Goal: Task Accomplishment & Management: Complete application form

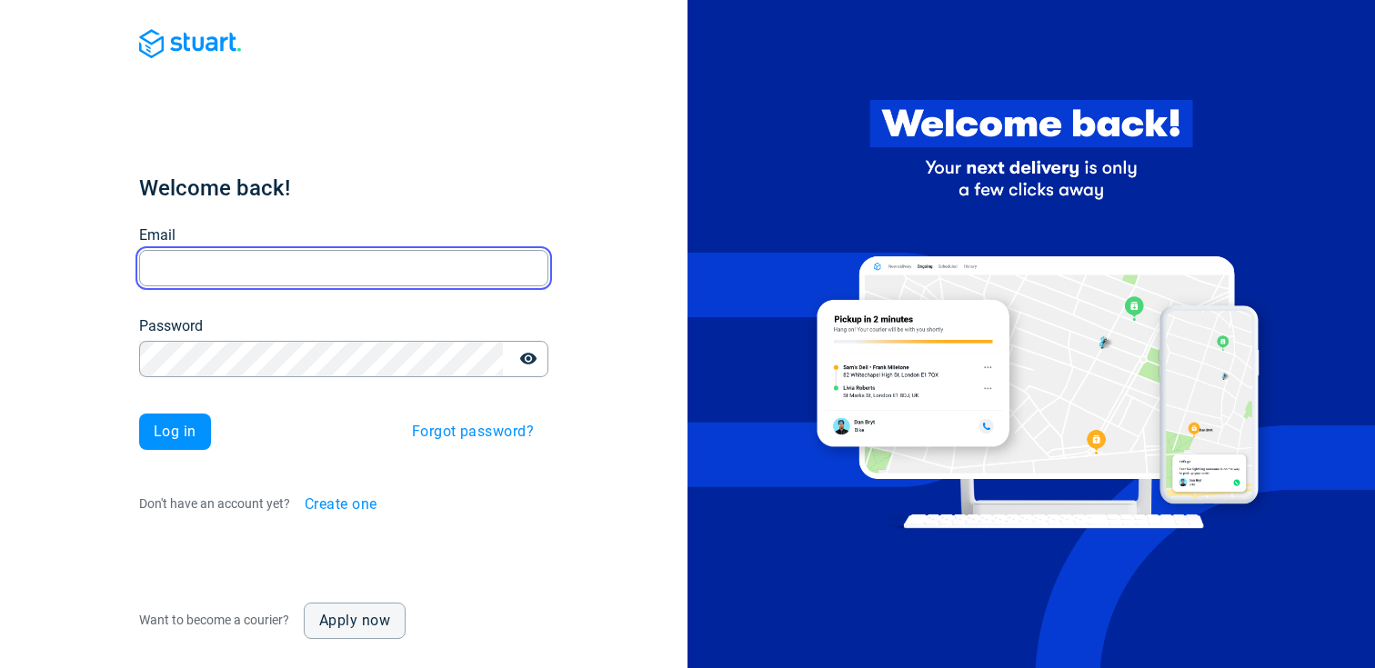
click at [246, 271] on input "Email" at bounding box center [343, 267] width 409 height 35
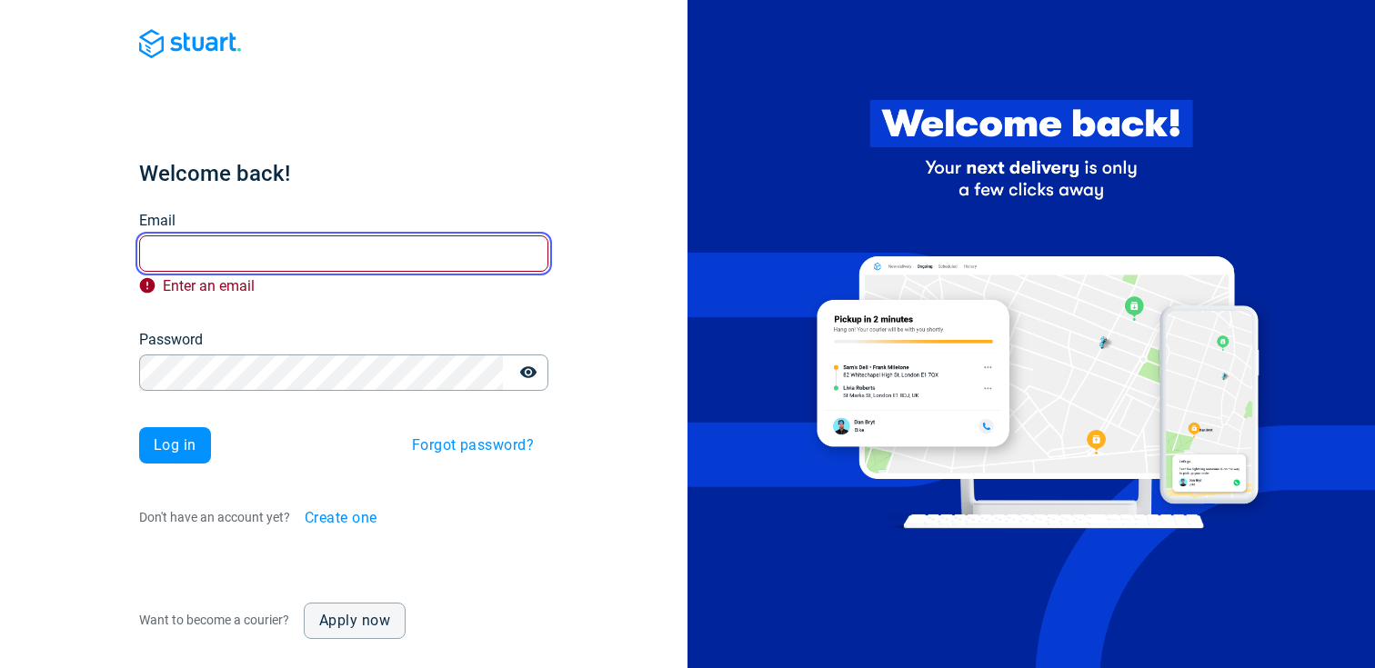
click at [0, 668] on com-1password-button at bounding box center [0, 668] width 0 height 0
type input "[PERSON_NAME][EMAIL_ADDRESS][PERSON_NAME][DOMAIN_NAME]"
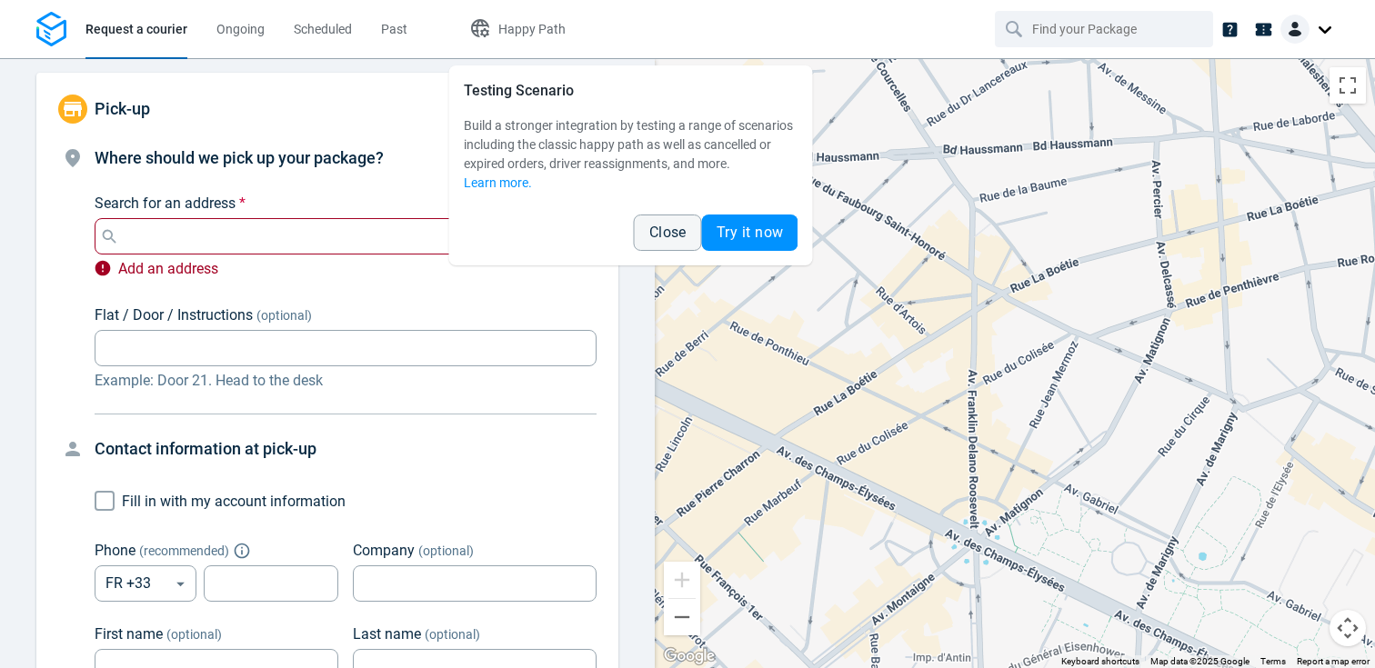
type input "[STREET_ADDRESS]"
type input "661716581"
type input "justine"
type input "anquez"
type input "[PERSON_NAME][EMAIL_ADDRESS][PERSON_NAME][DOMAIN_NAME]"
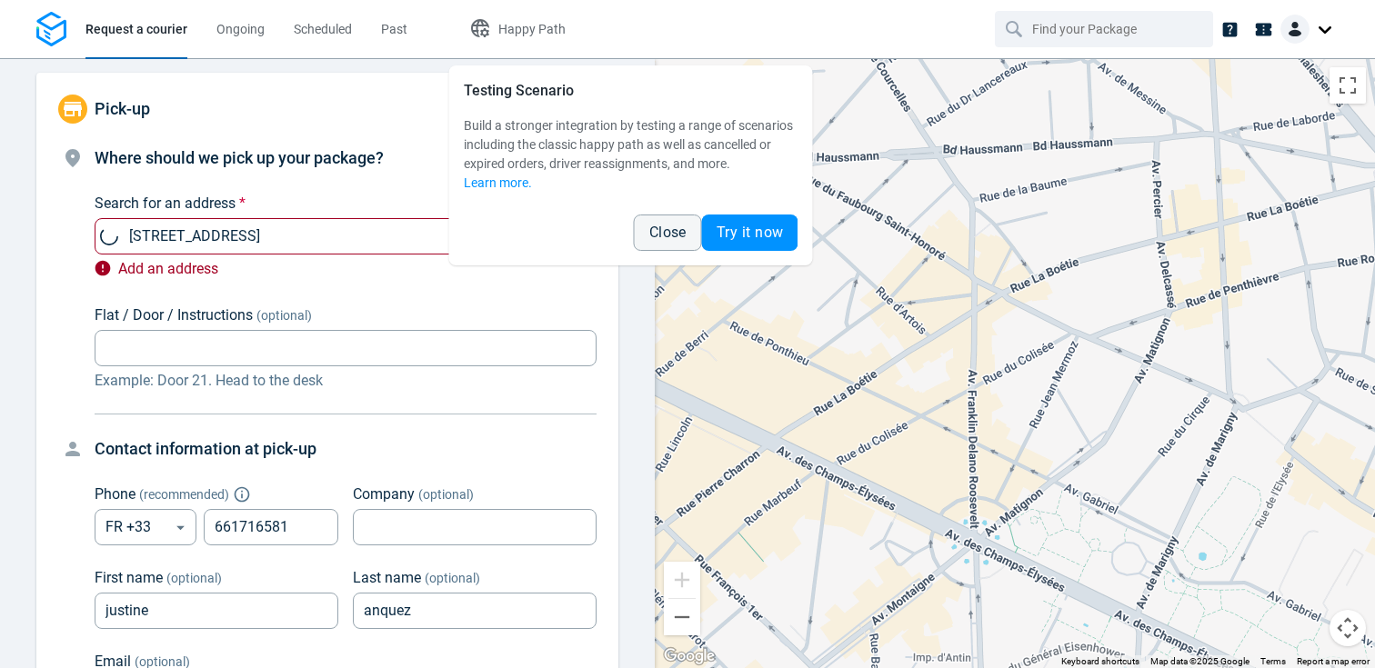
type input "now"
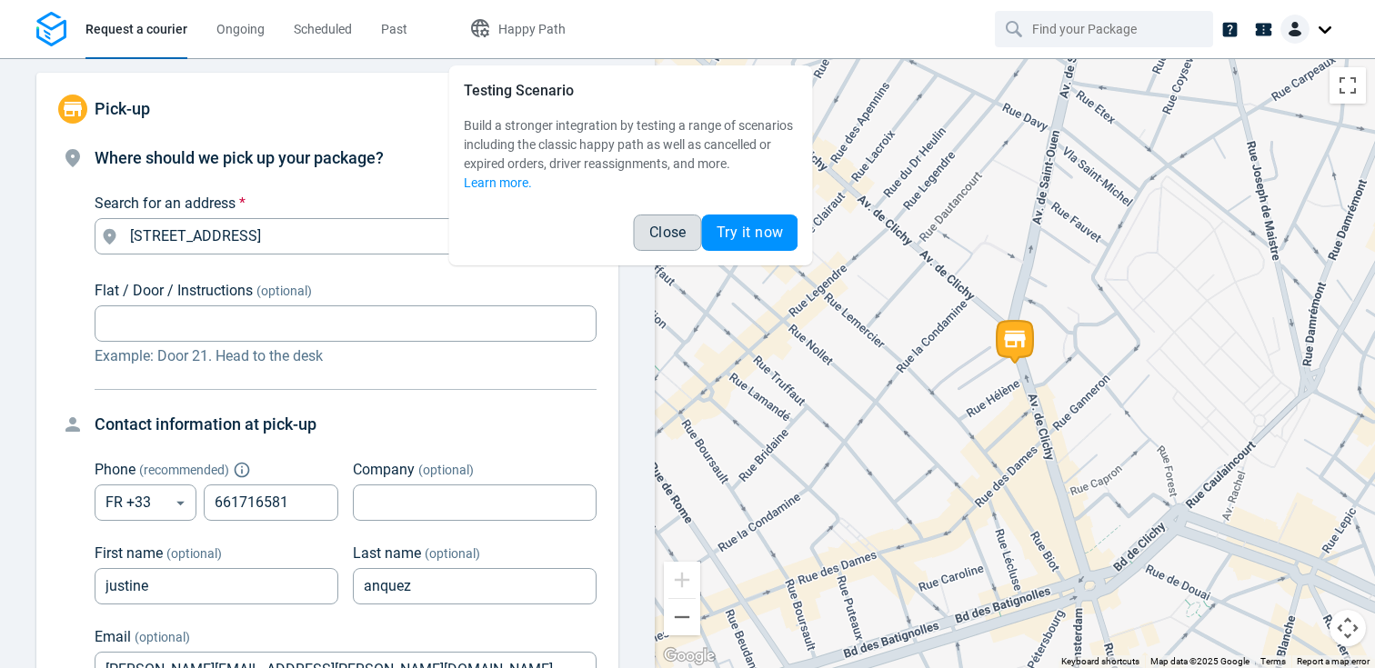
click at [667, 230] on span "Close" at bounding box center [667, 233] width 37 height 15
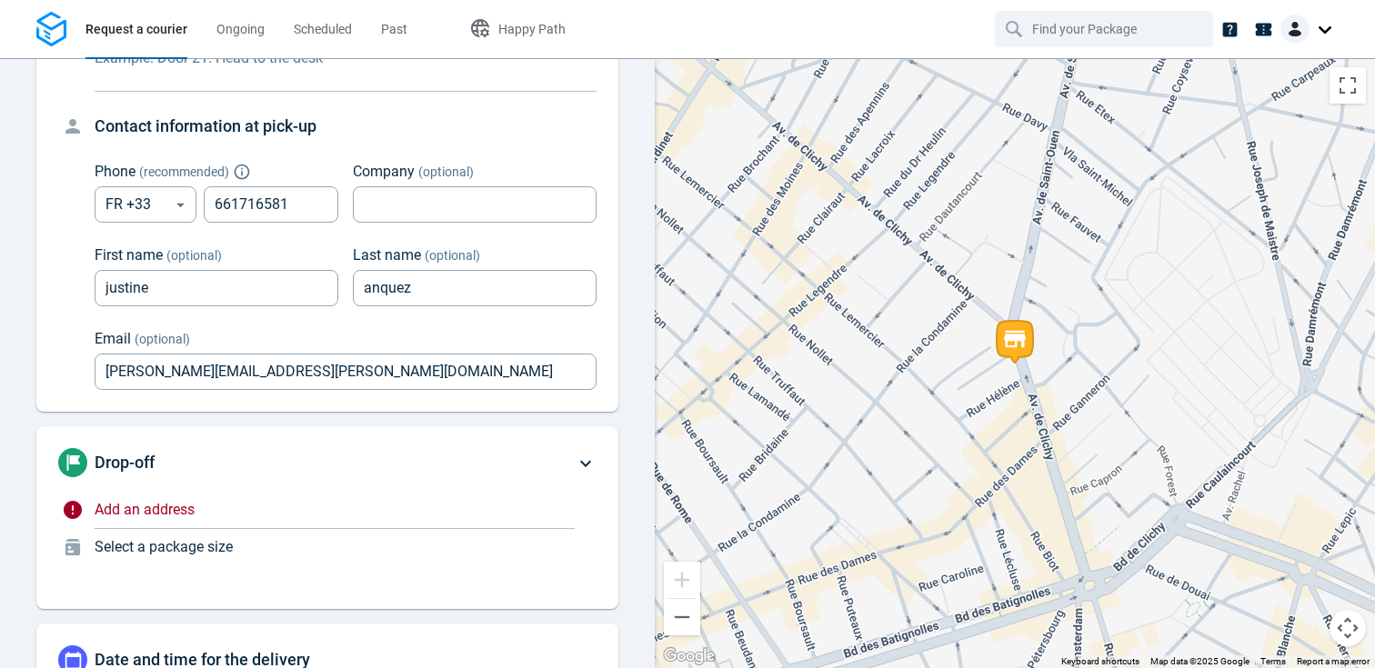
scroll to position [385, 0]
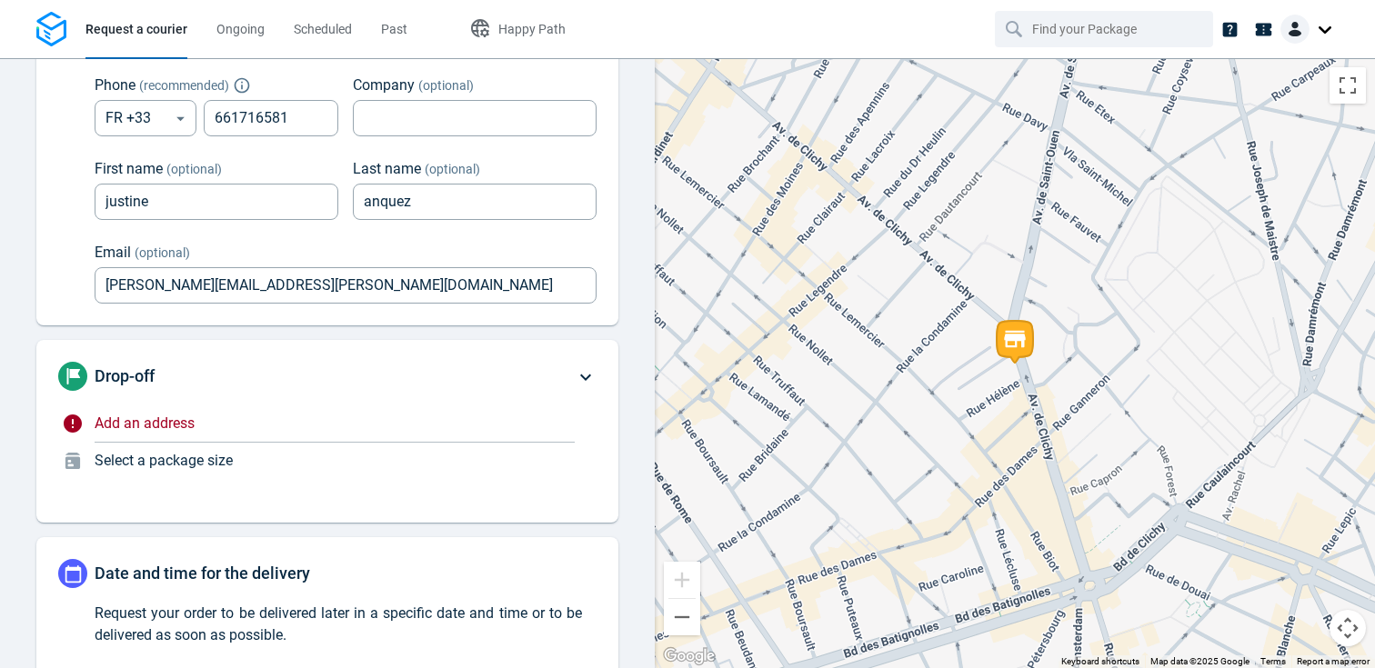
click at [190, 433] on p "Add an address" at bounding box center [335, 424] width 480 height 22
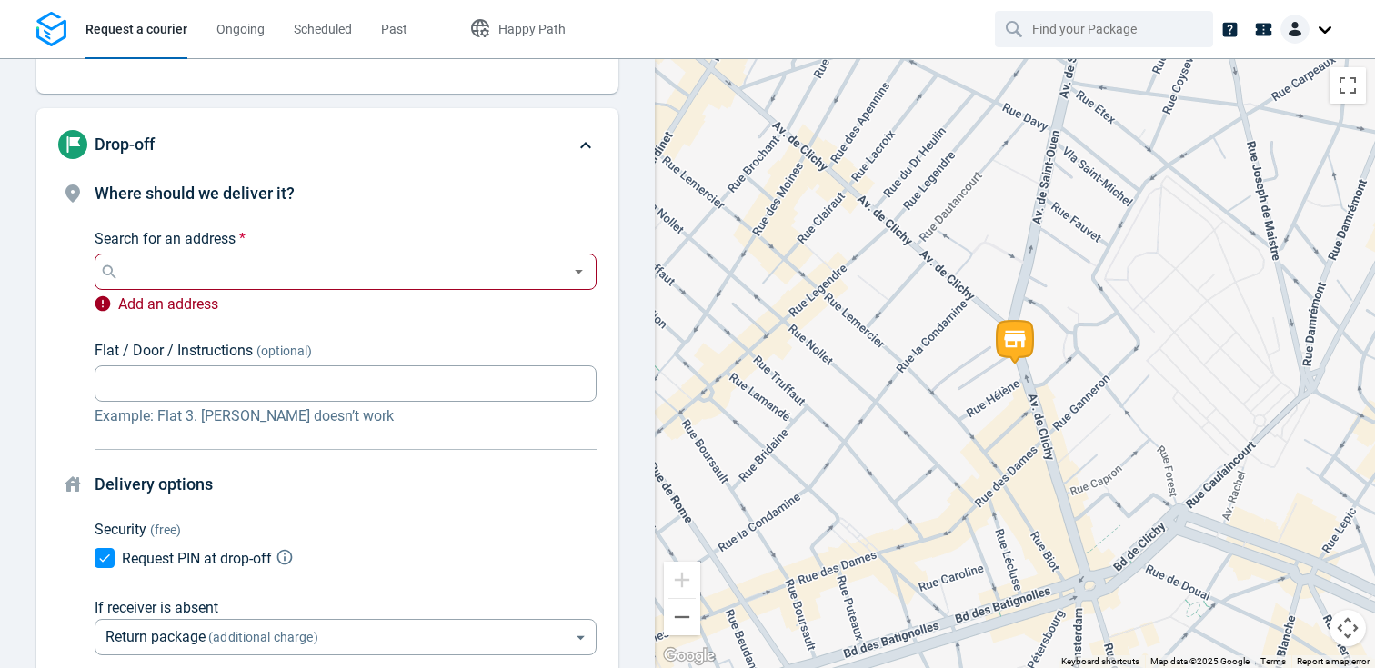
scroll to position [197, 0]
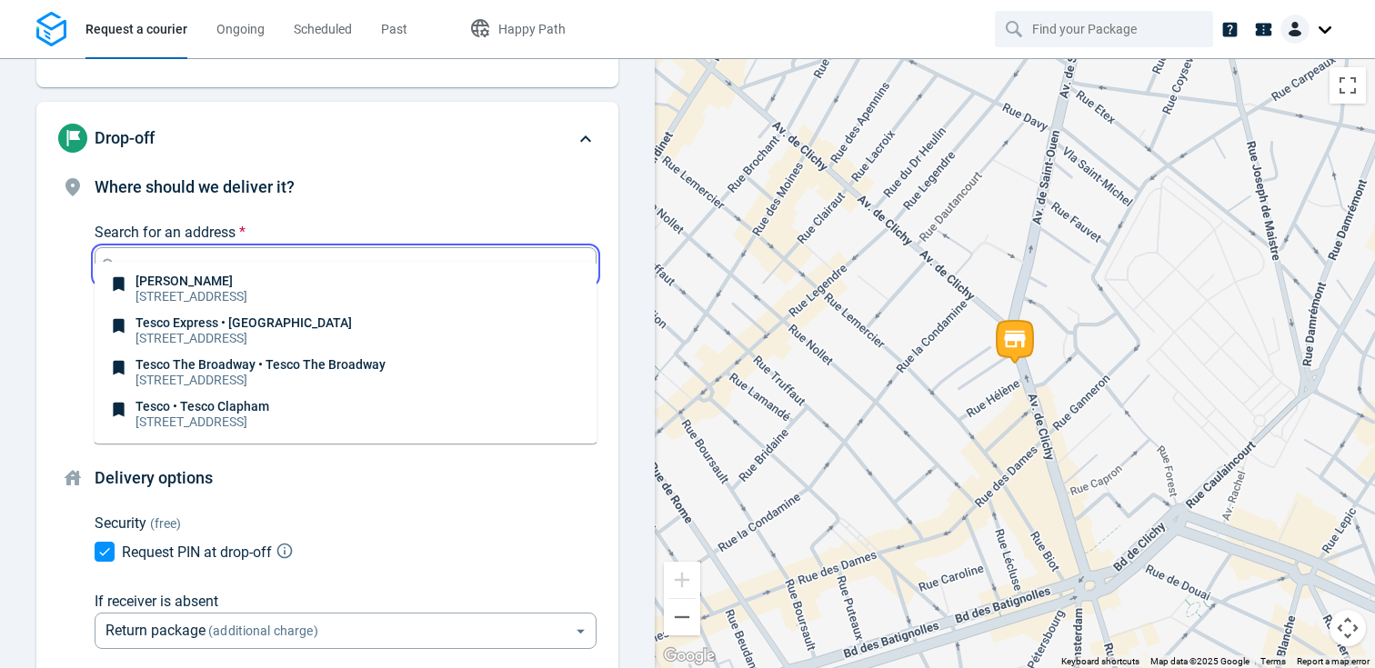
click at [197, 253] on input "Search for an address *" at bounding box center [342, 265] width 438 height 25
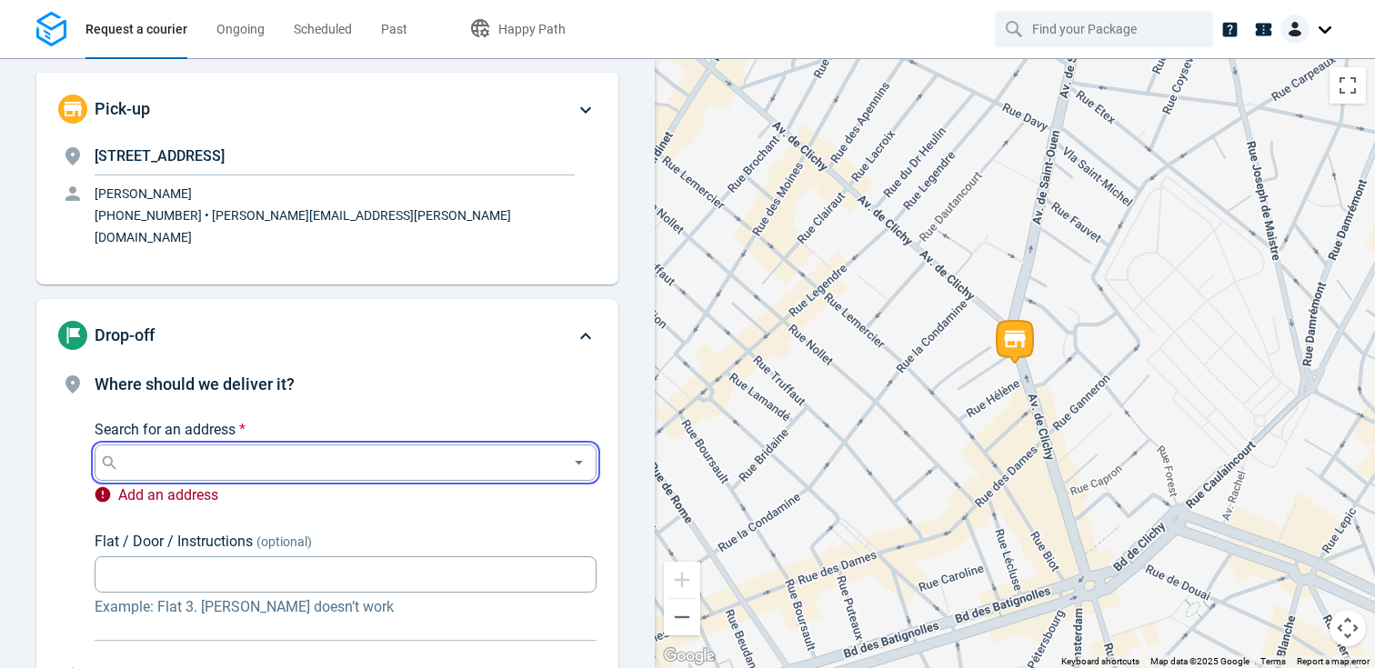
click at [176, 450] on input "Search for an address *" at bounding box center [342, 462] width 438 height 25
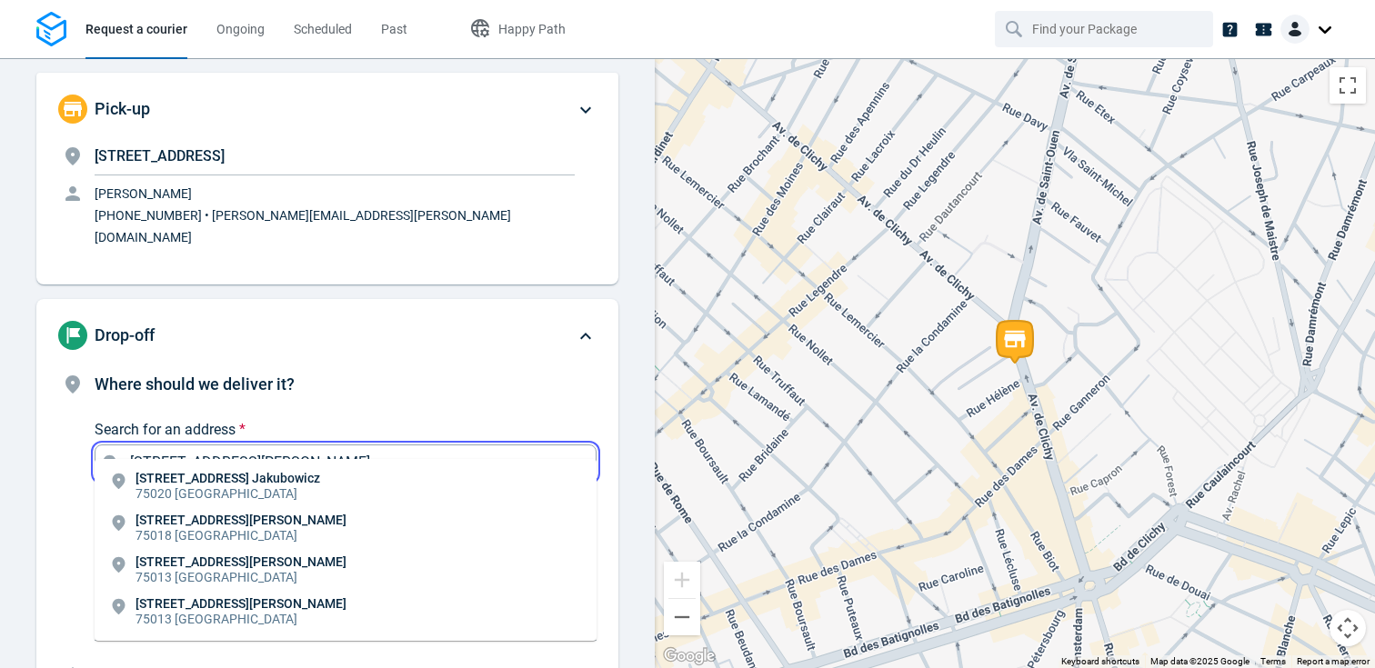
click at [208, 538] on p "75018 [GEOGRAPHIC_DATA]" at bounding box center [241, 536] width 211 height 18
type input "[STREET_ADDRESS][PERSON_NAME]"
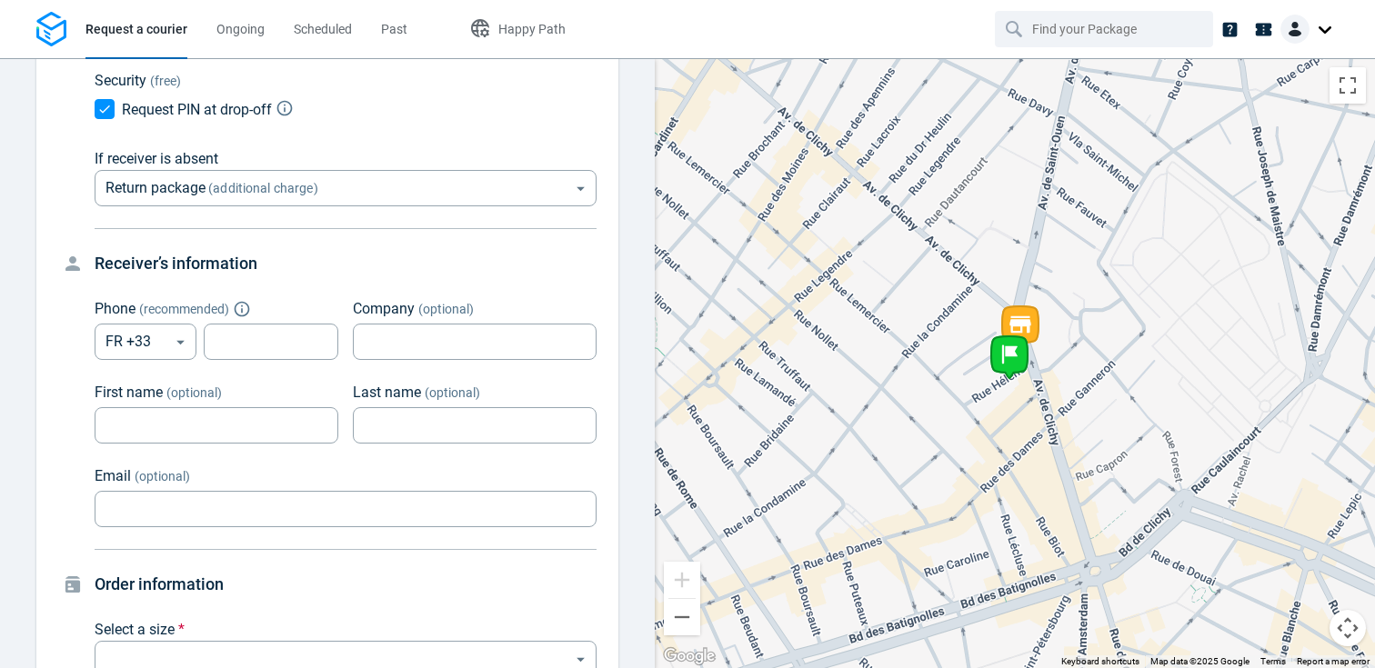
scroll to position [634, 0]
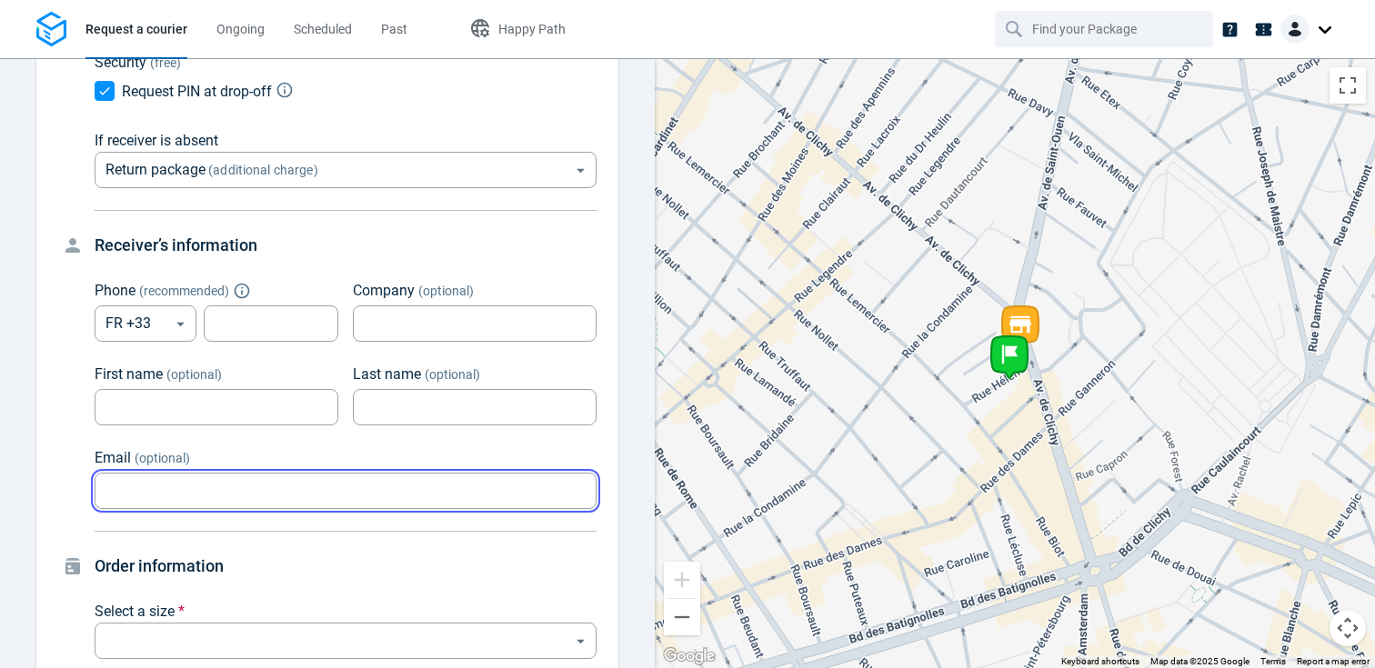
click at [199, 474] on input "Email (optional)" at bounding box center [346, 491] width 502 height 35
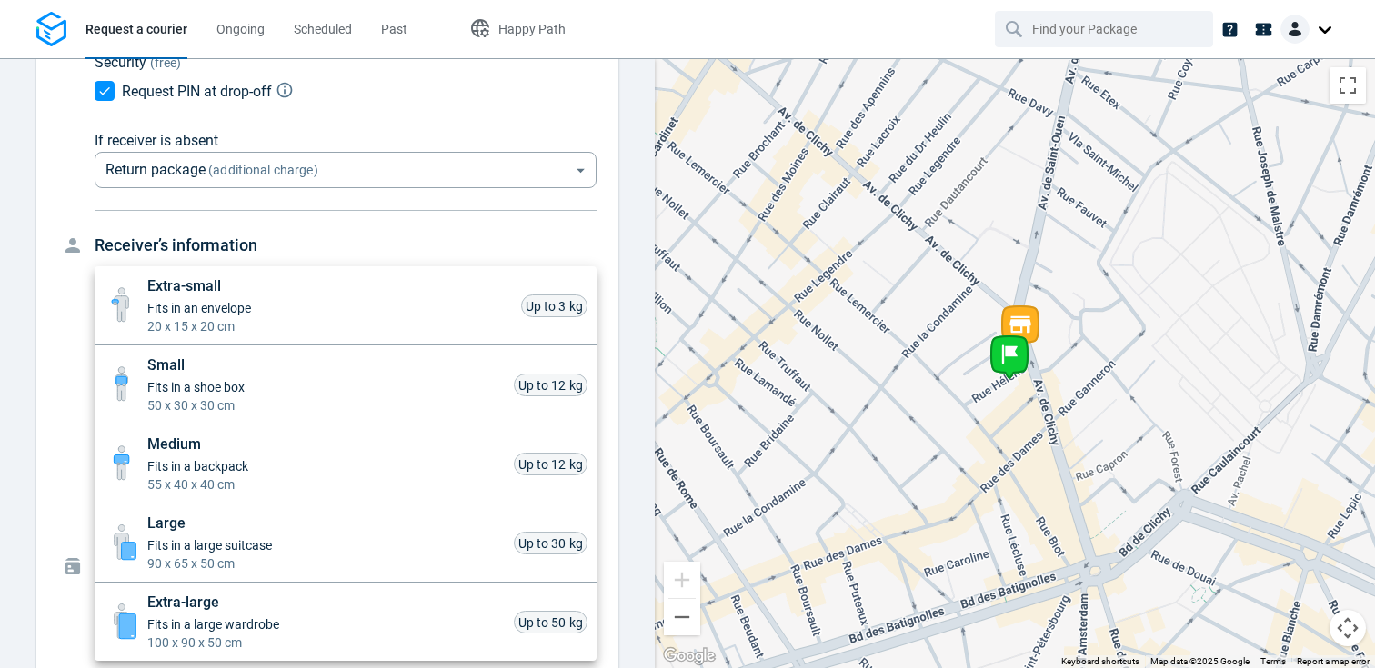
click at [176, 627] on body "Request a courier Ongoing Scheduled Past Happy Path Pick-up [STREET_ADDRESS] [P…" at bounding box center [687, 334] width 1375 height 668
click at [206, 304] on span "Fits in an envelope" at bounding box center [199, 308] width 104 height 18
type input "xsmall"
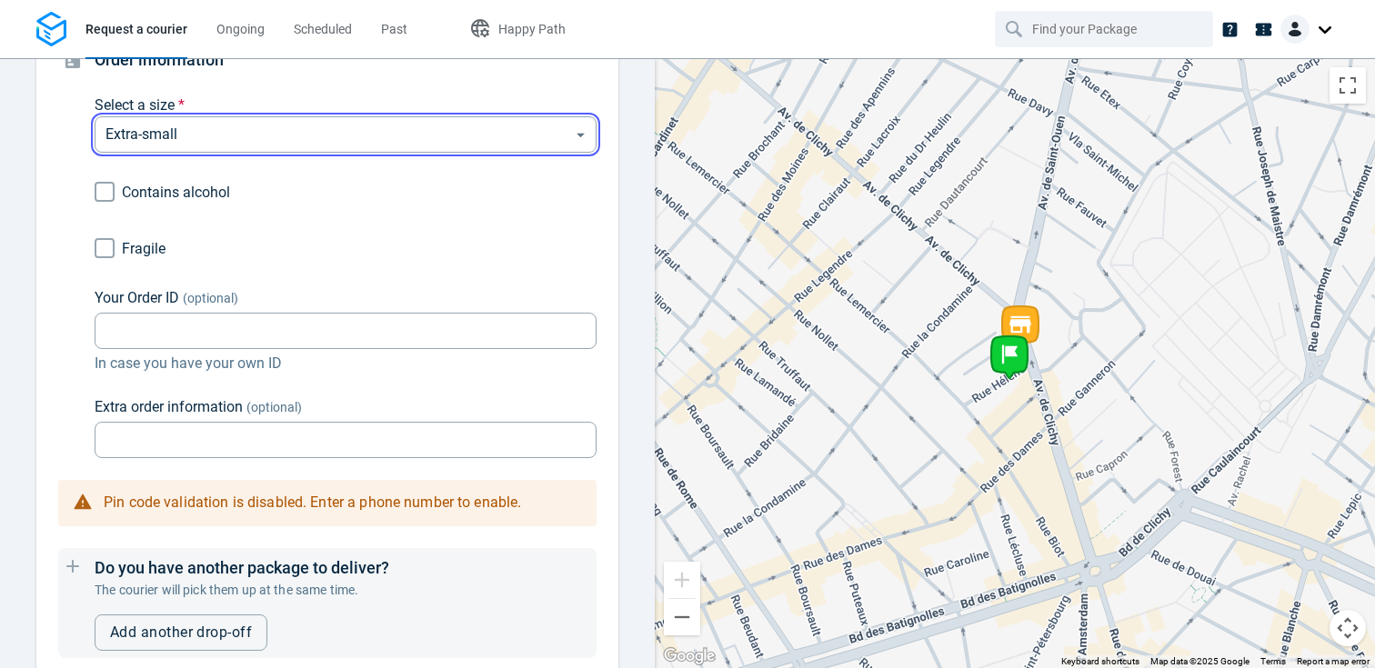
scroll to position [1140, 0]
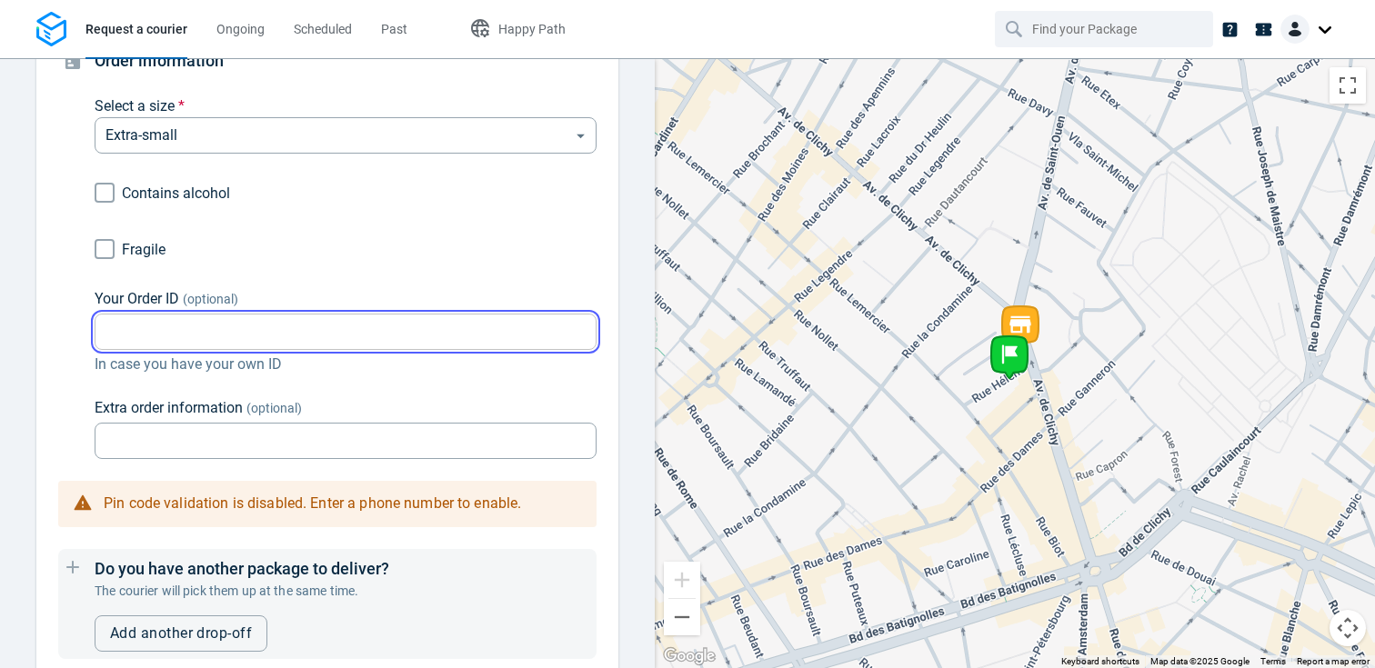
click at [205, 315] on input "Your Order ID (optional)" at bounding box center [346, 332] width 502 height 35
click at [254, 315] on input "TEST2909" at bounding box center [346, 332] width 502 height 35
type input "TEST2909-1"
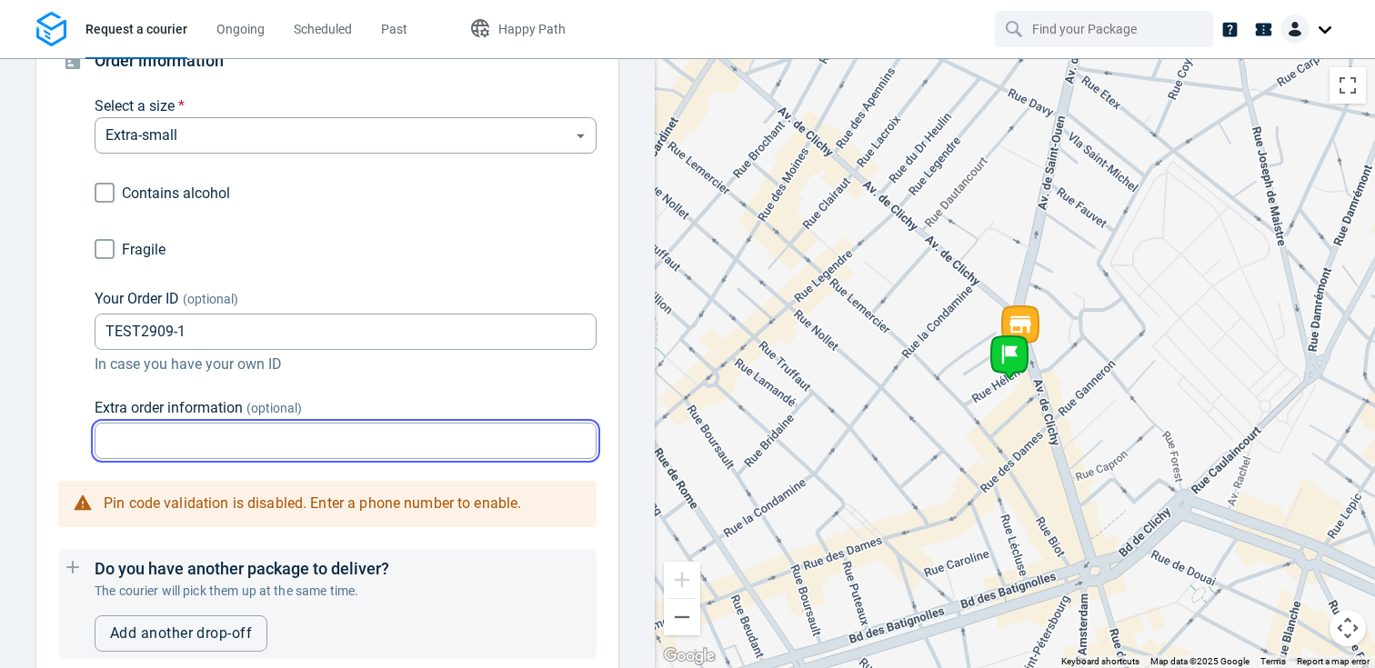
click at [156, 427] on input "Extra order information (optional)" at bounding box center [346, 441] width 502 height 35
paste input "TEST2909-1"
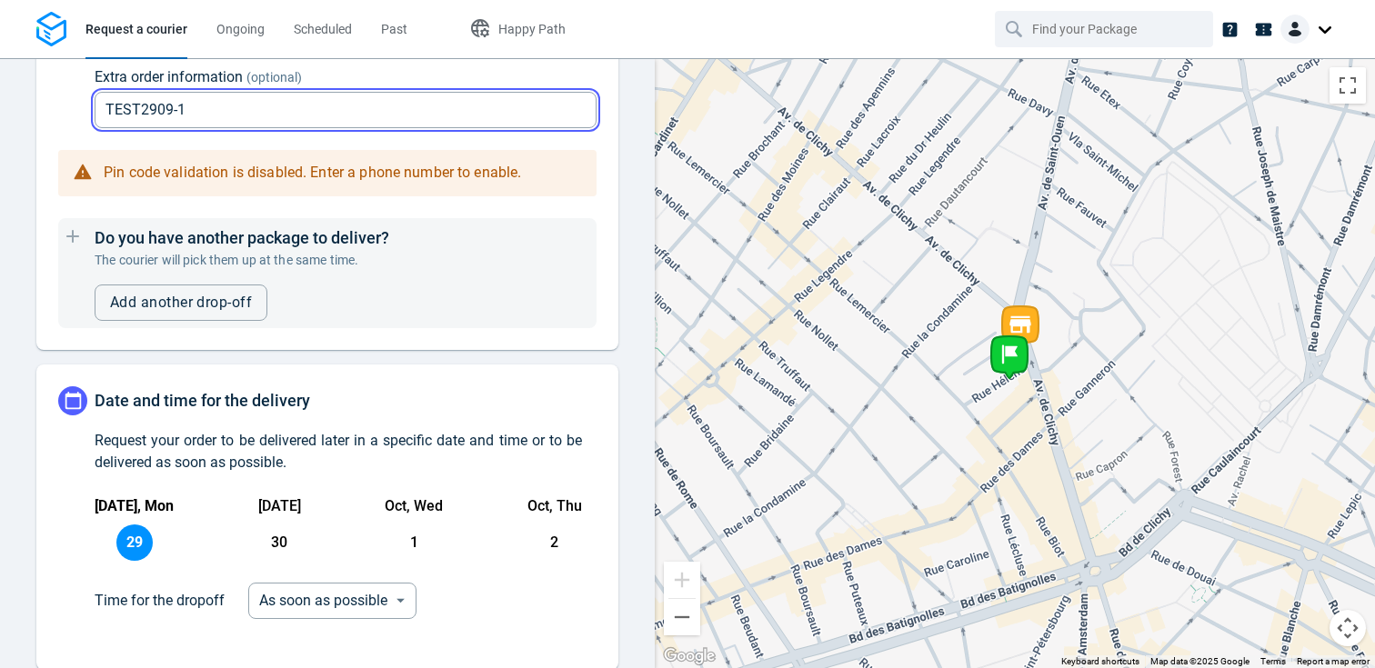
scroll to position [1499, 0]
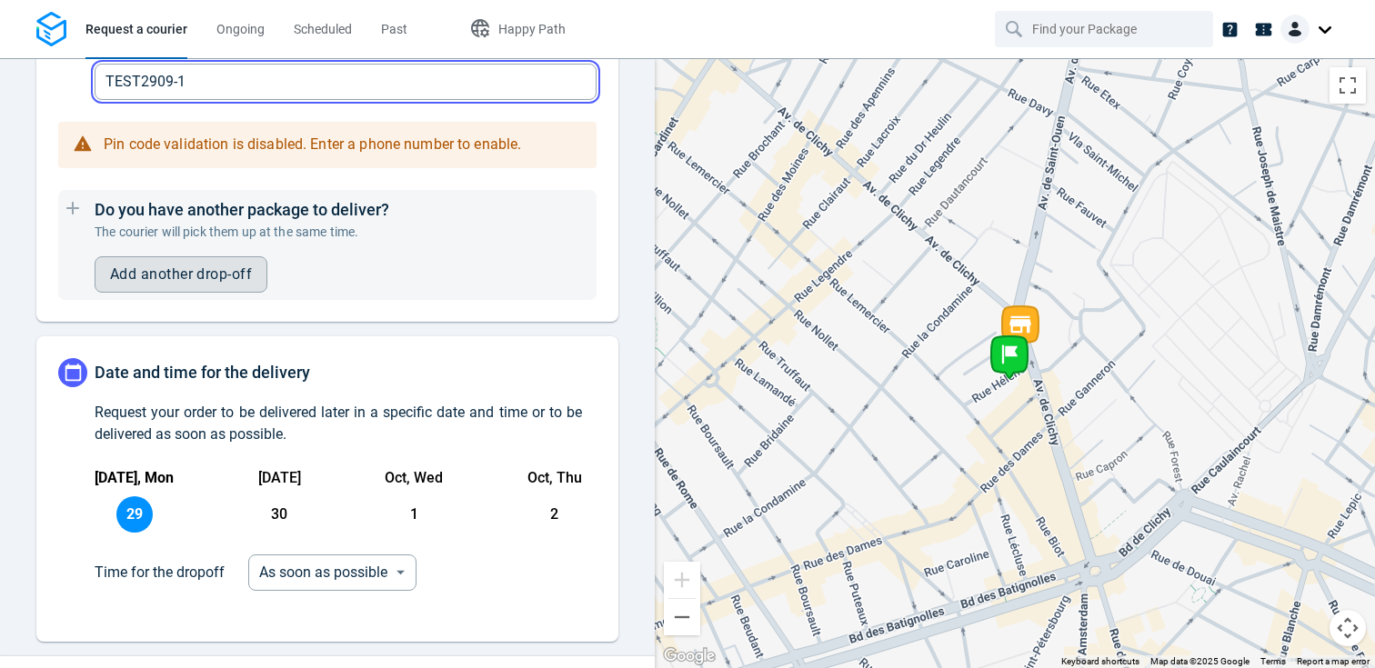
type input "TEST2909-1"
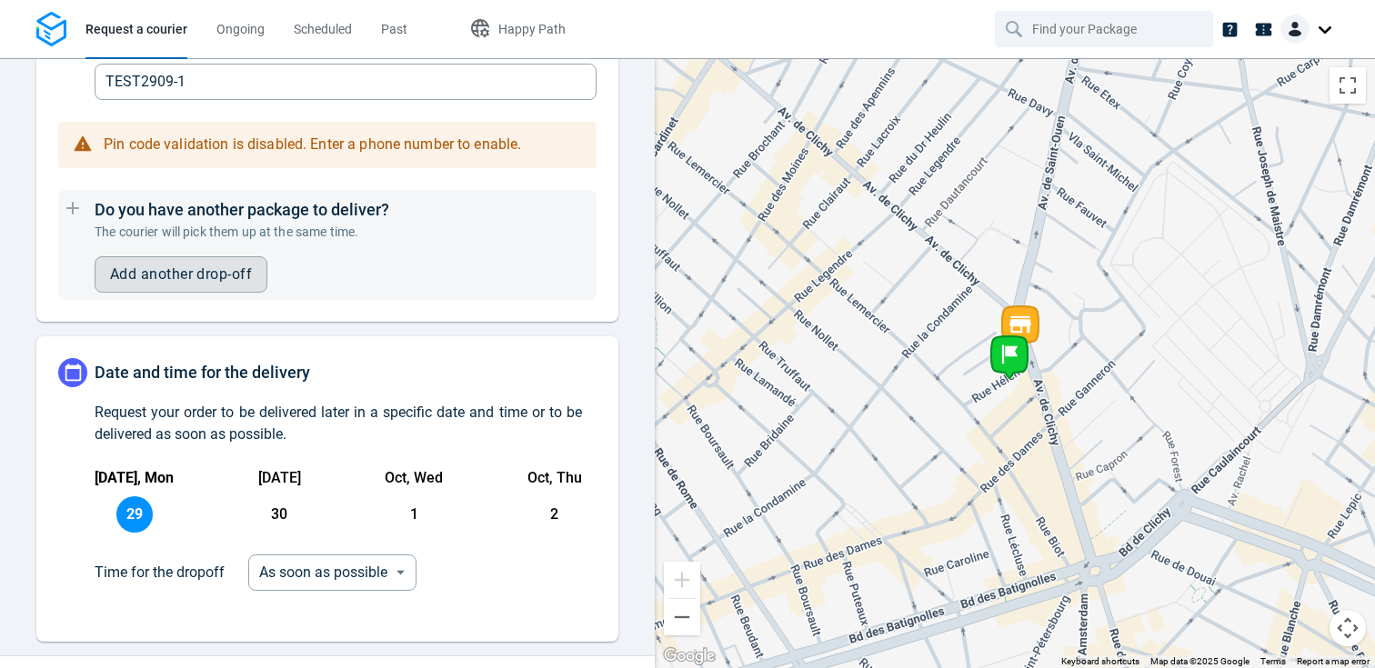
click at [183, 256] on button "Add another drop-off" at bounding box center [181, 274] width 173 height 36
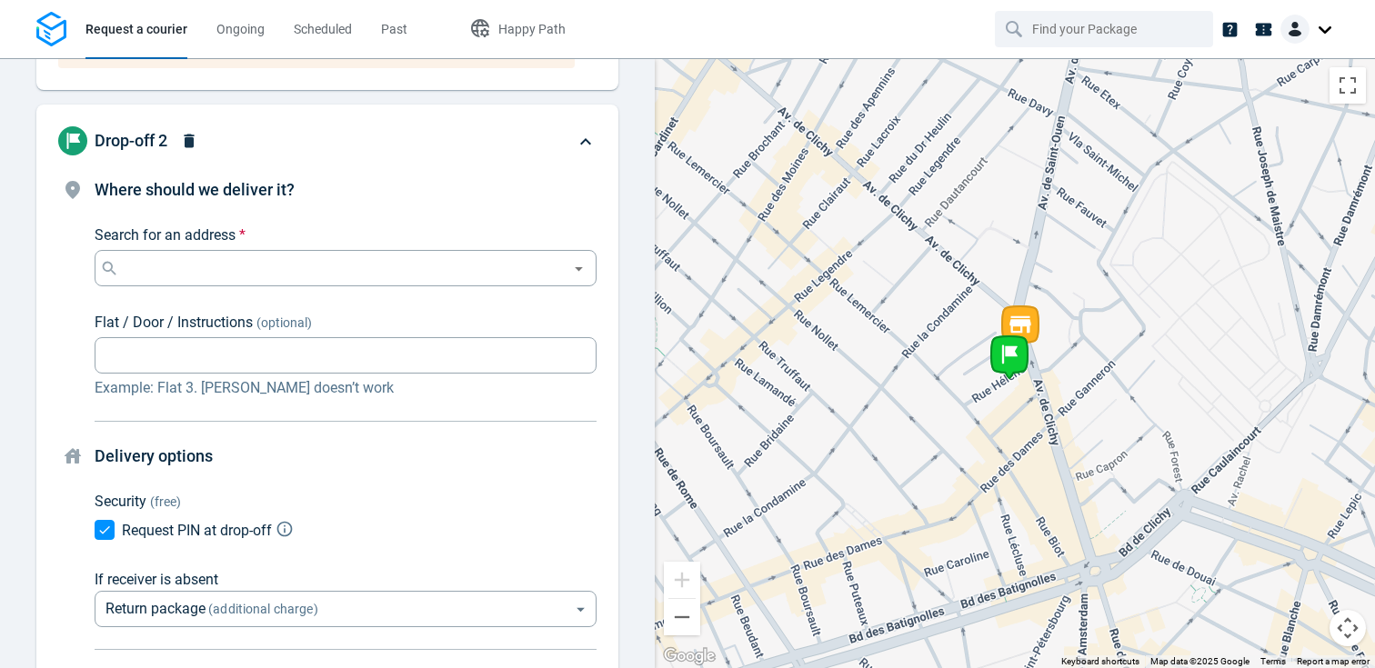
scroll to position [465, 0]
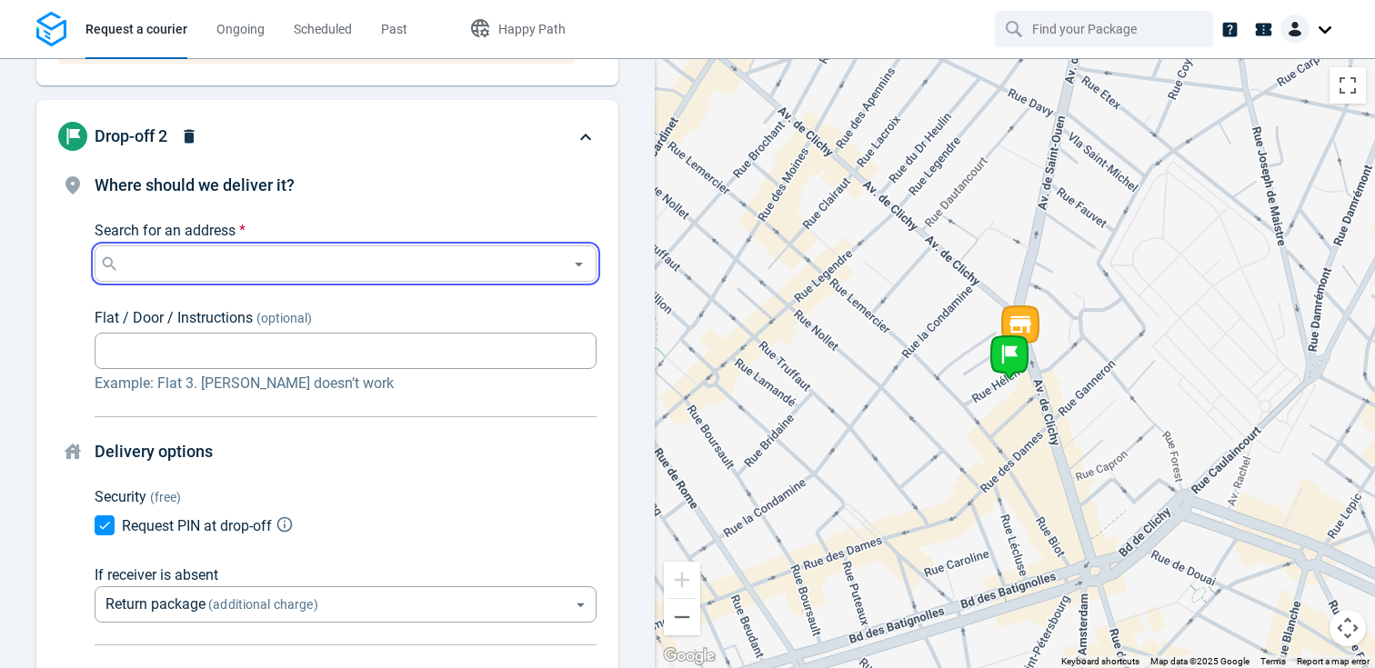
click at [180, 251] on input "Search for an address *" at bounding box center [342, 263] width 438 height 25
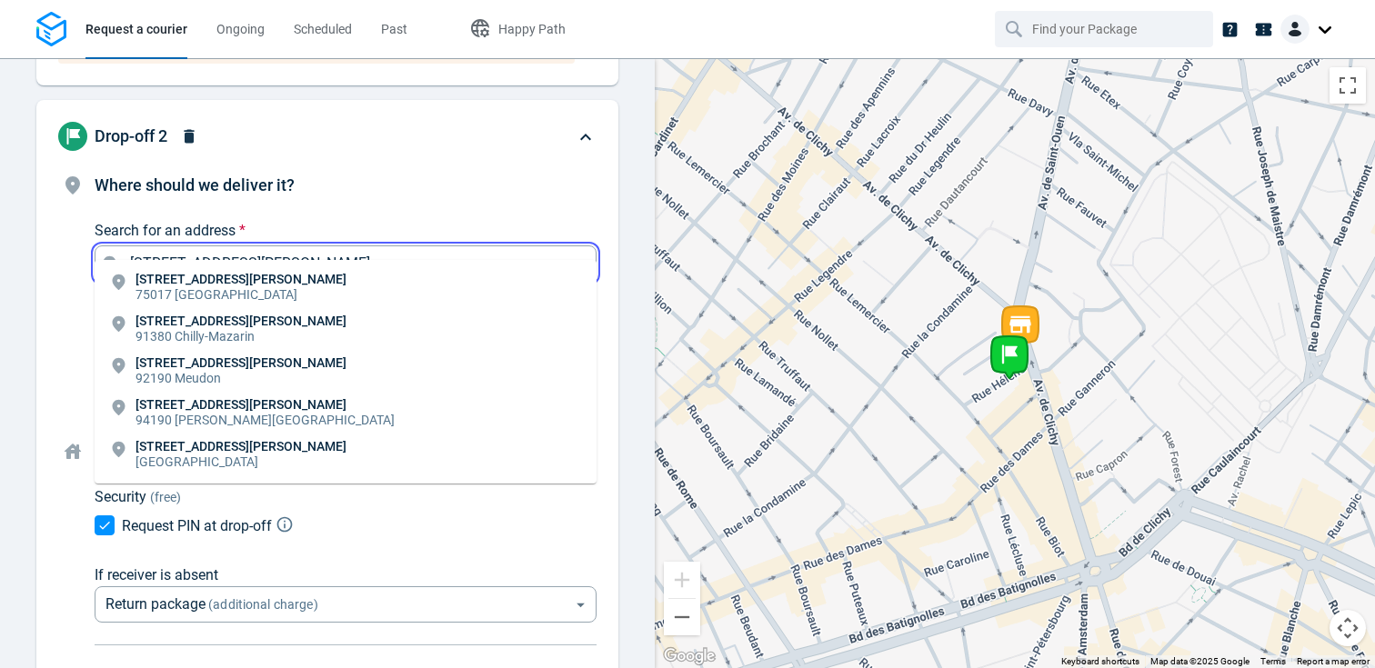
click at [229, 291] on li "[STREET_ADDRESS][PERSON_NAME]" at bounding box center [346, 288] width 502 height 42
type input "[STREET_ADDRESS][PERSON_NAME]"
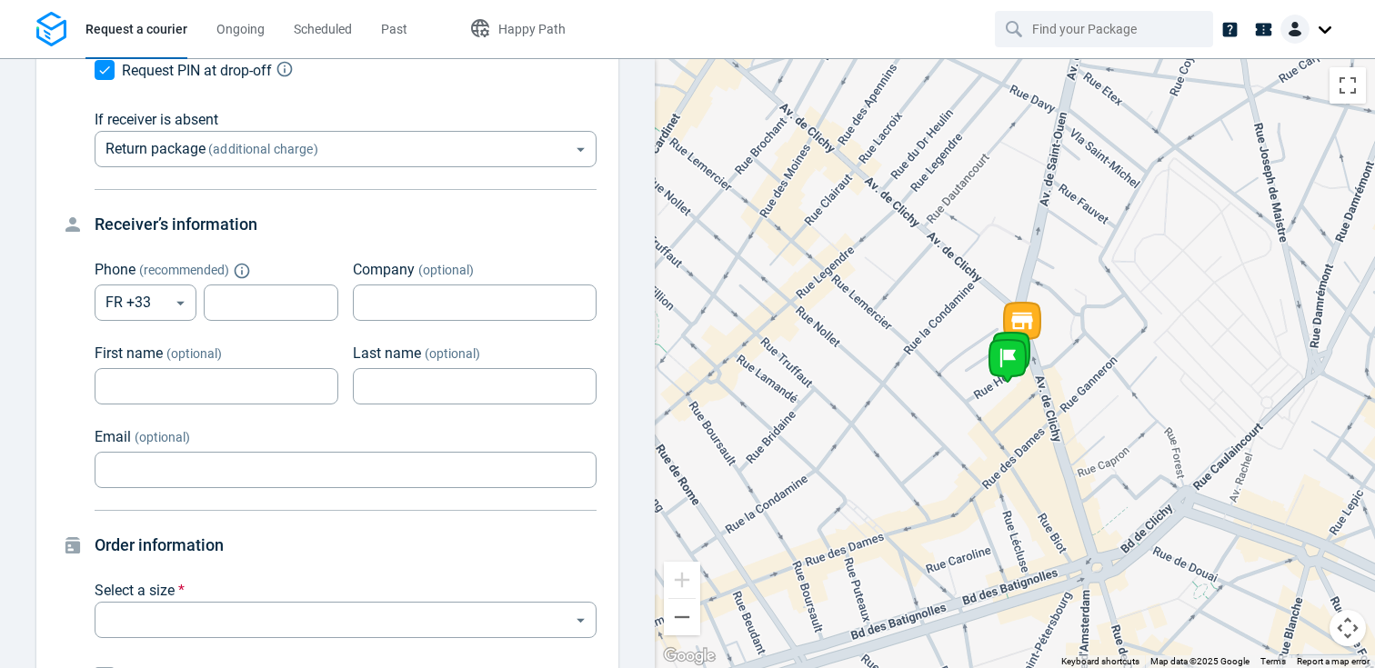
scroll to position [938, 0]
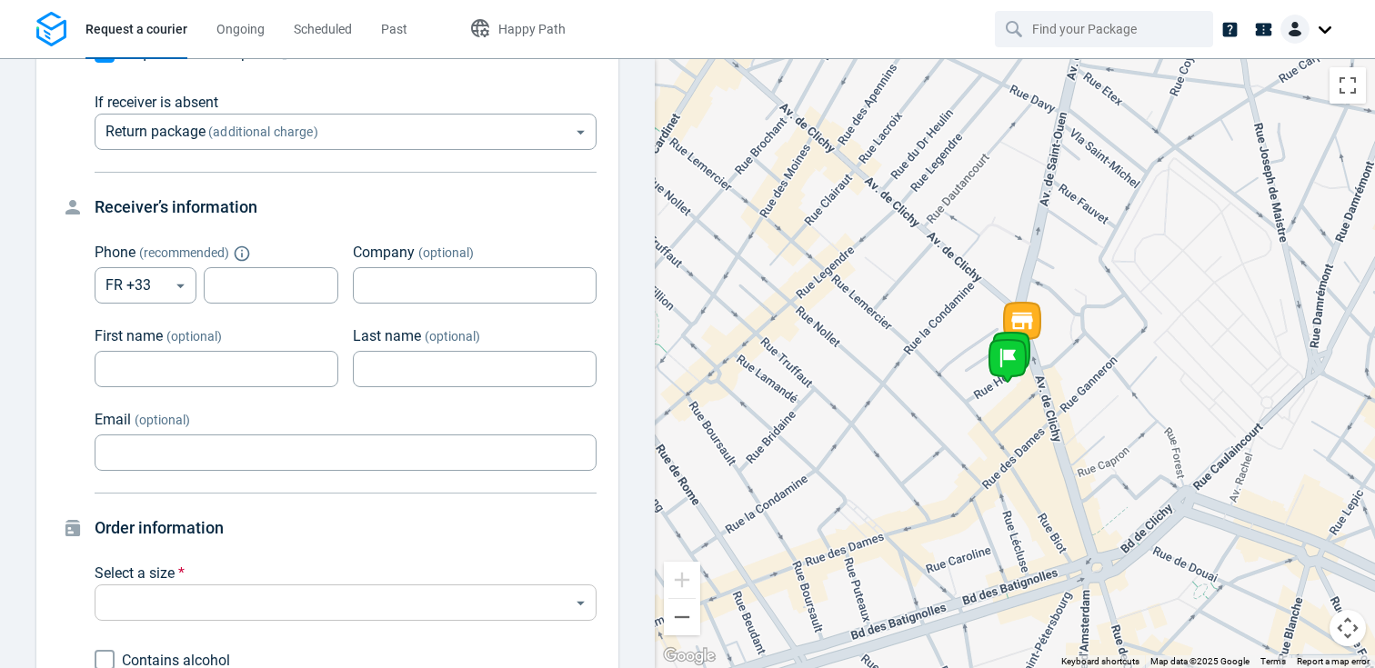
click at [145, 579] on body "Request a courier Ongoing Scheduled Past Happy Path Pick-up [STREET_ADDRESS] [P…" at bounding box center [687, 334] width 1375 height 668
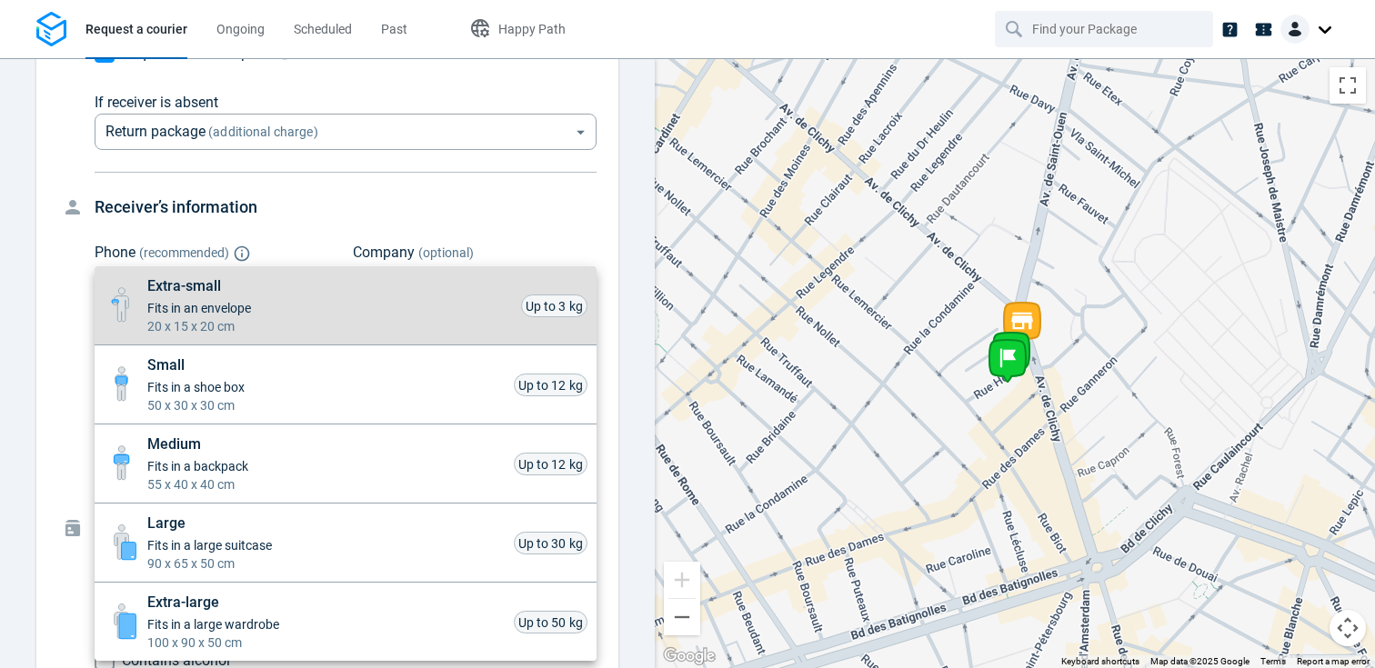
click at [226, 296] on span "Extra-small" at bounding box center [199, 287] width 104 height 22
type input "xsmall"
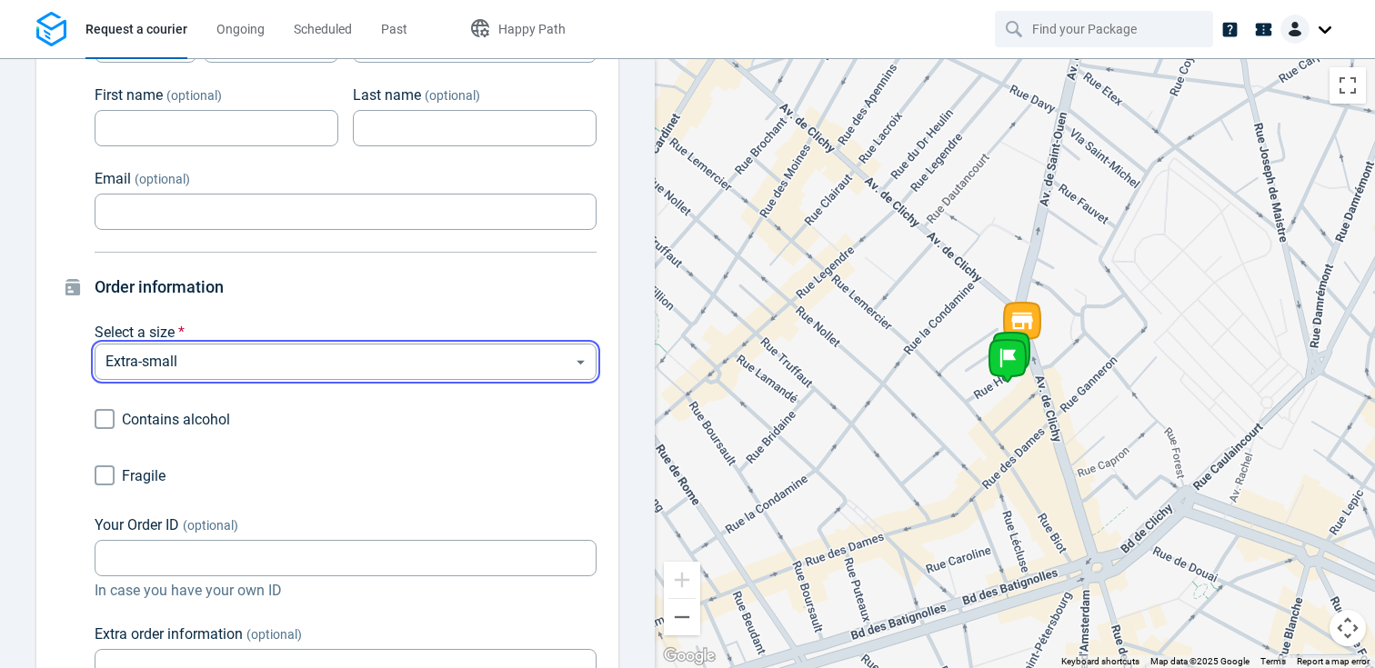
scroll to position [1315, 0]
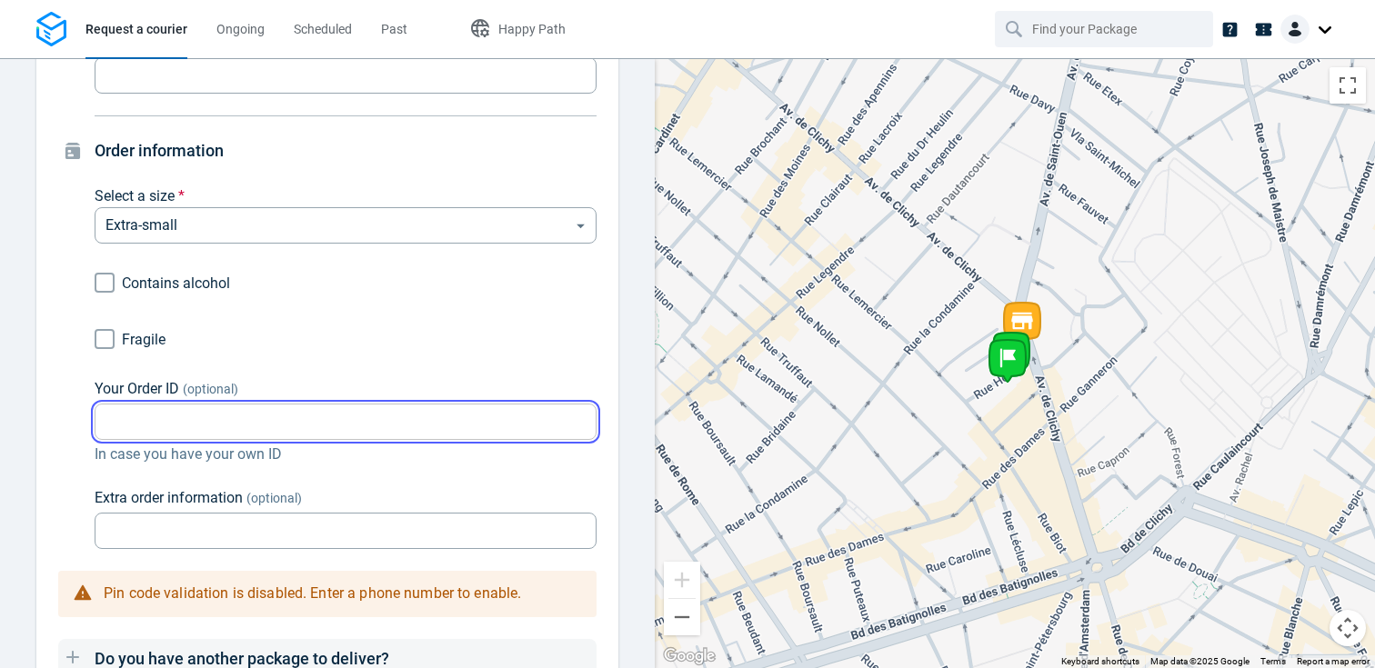
click at [163, 405] on input "Your Order ID (optional)" at bounding box center [346, 422] width 502 height 35
paste input "TEST2909-1"
type input "TEST2909-2"
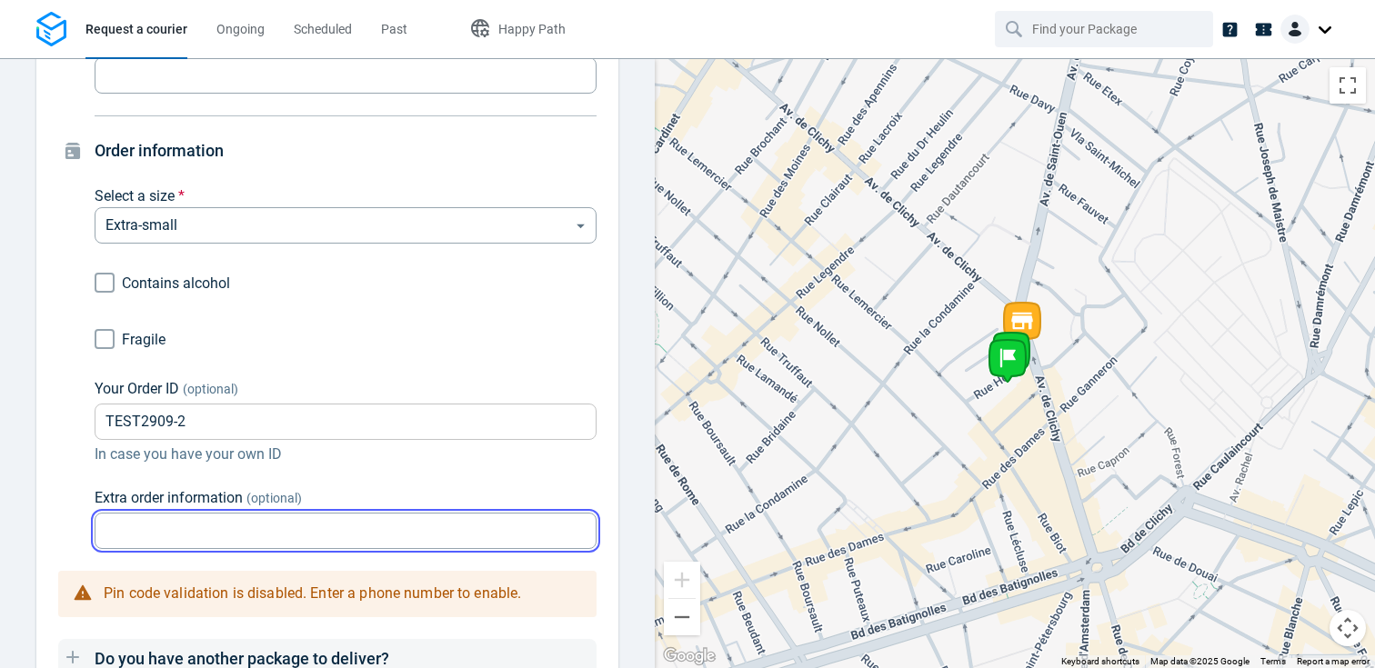
paste input "TEST2909-2"
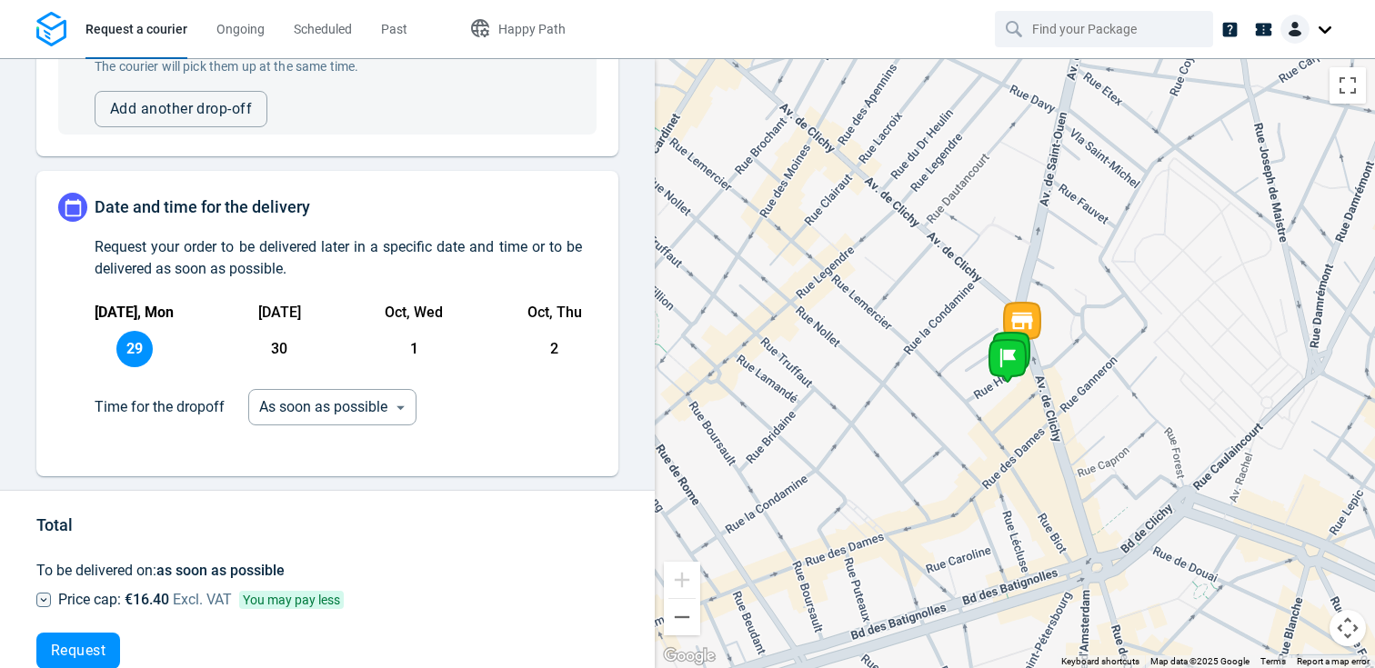
scroll to position [1945, 0]
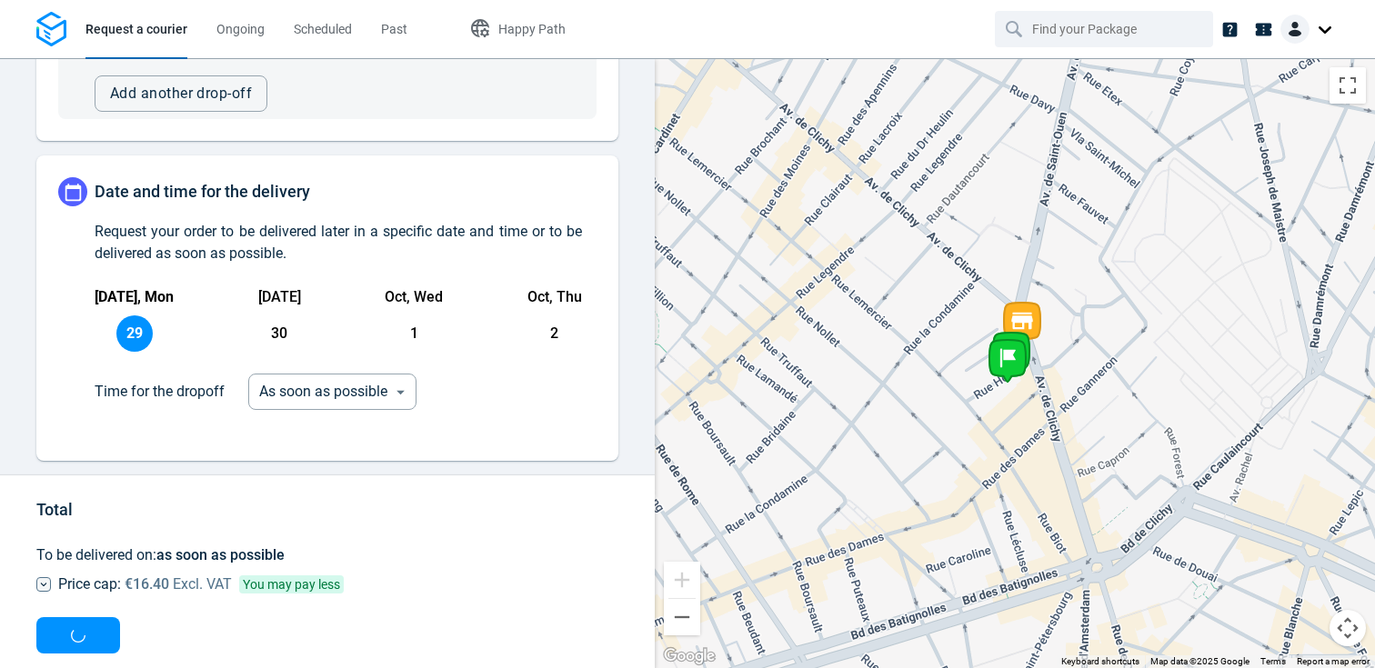
type input "TEST2909-2"
click at [82, 618] on div "Request" at bounding box center [327, 636] width 582 height 36
click at [74, 628] on span "Request" at bounding box center [78, 635] width 55 height 15
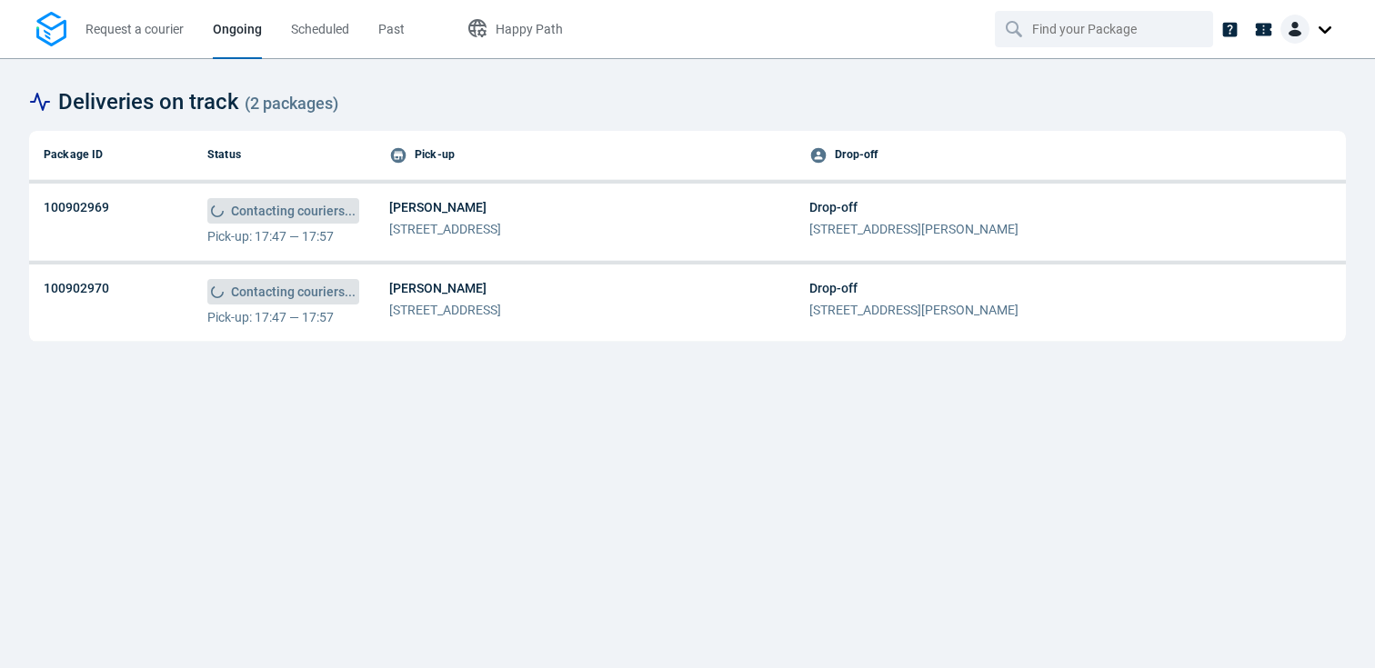
click at [437, 236] on span "[STREET_ADDRESS]" at bounding box center [445, 229] width 112 height 18
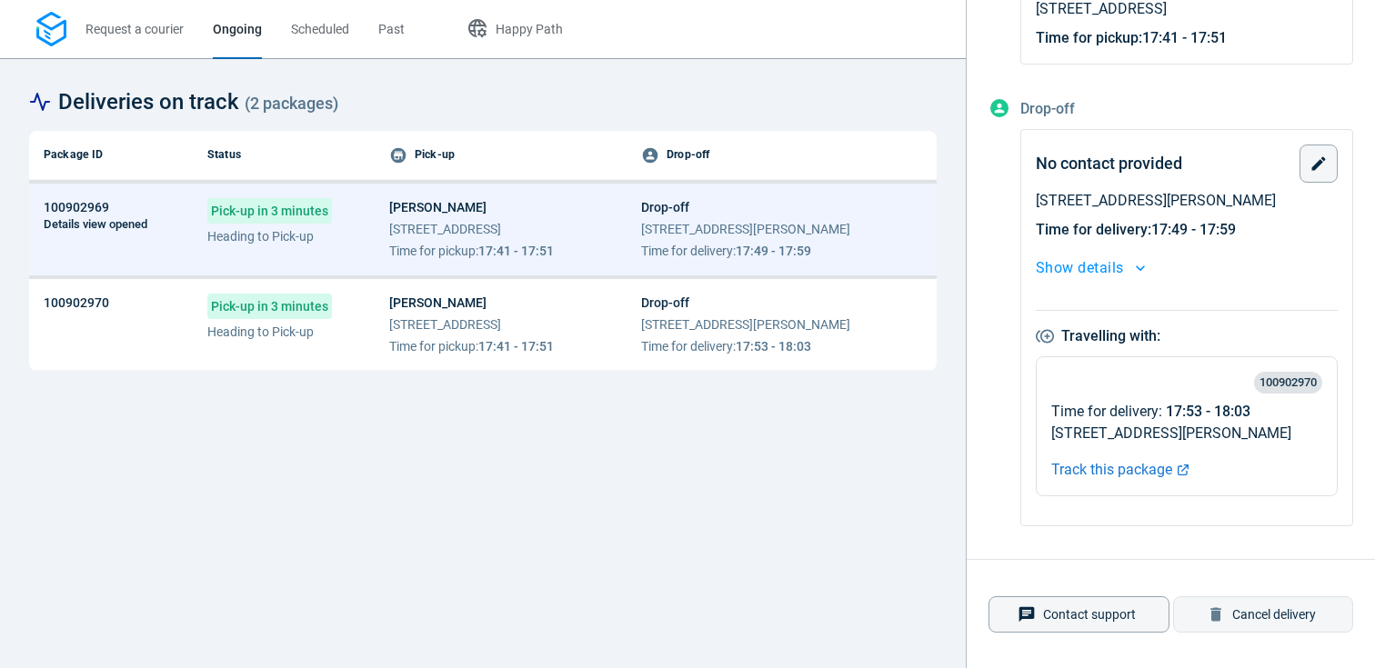
scroll to position [589, 0]
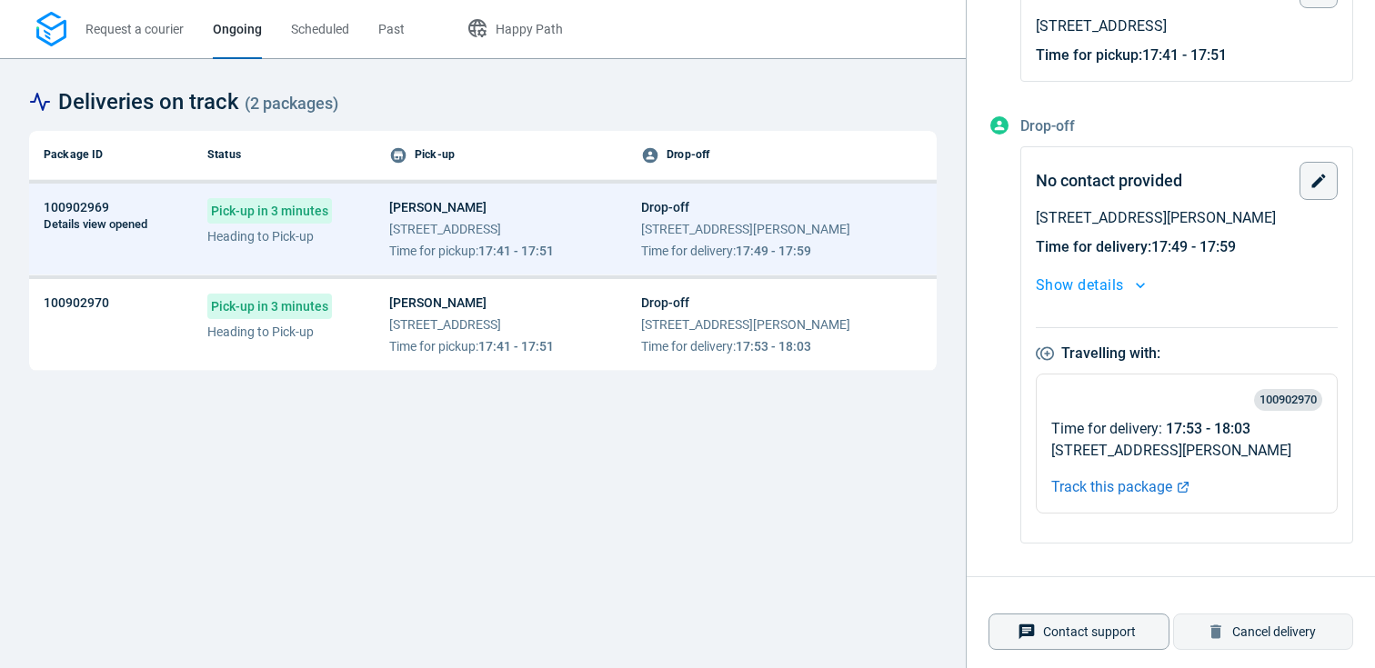
click at [554, 304] on span "[PERSON_NAME]" at bounding box center [471, 303] width 165 height 18
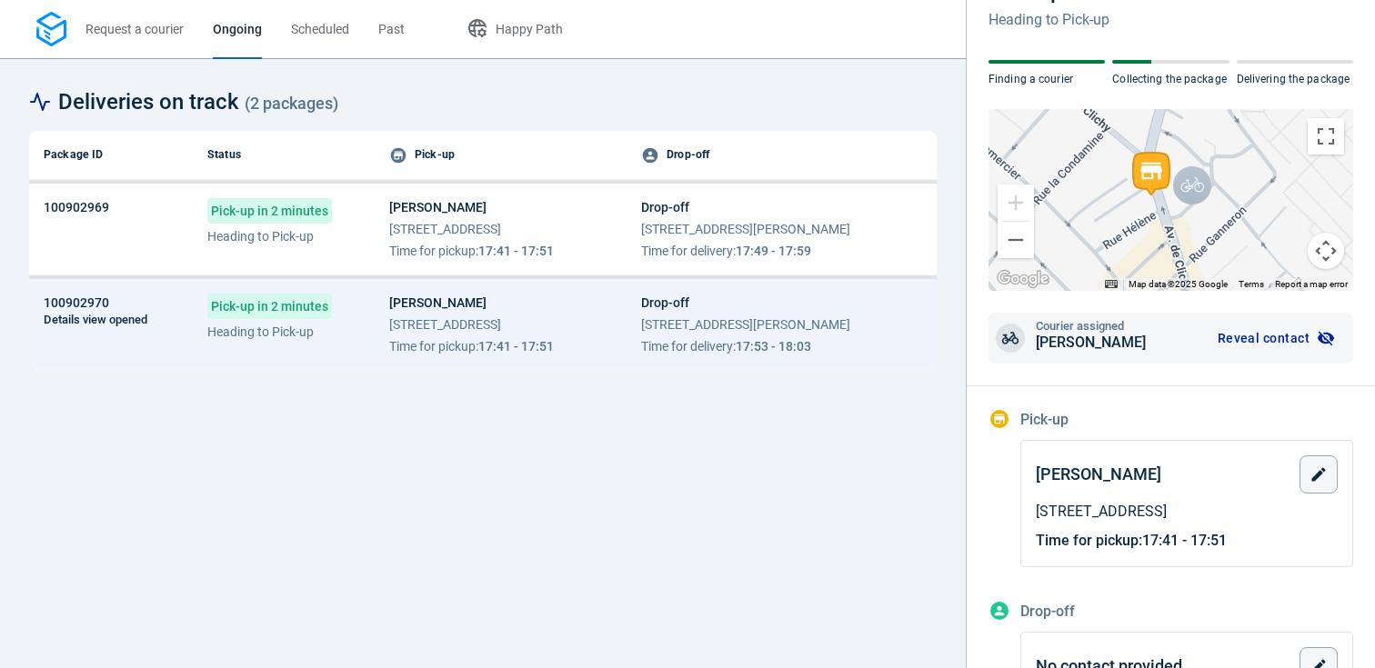
scroll to position [607, 0]
